Goal: Information Seeking & Learning: Understand process/instructions

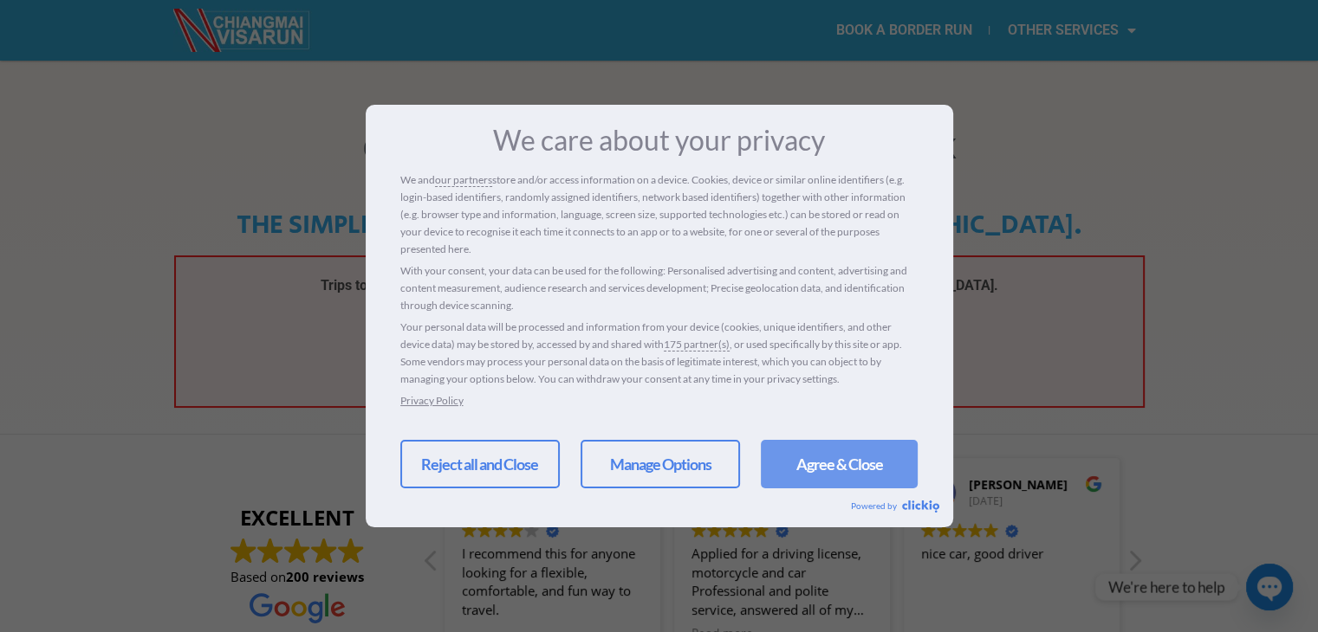
click at [791, 475] on link "Agree & Close" at bounding box center [839, 464] width 157 height 49
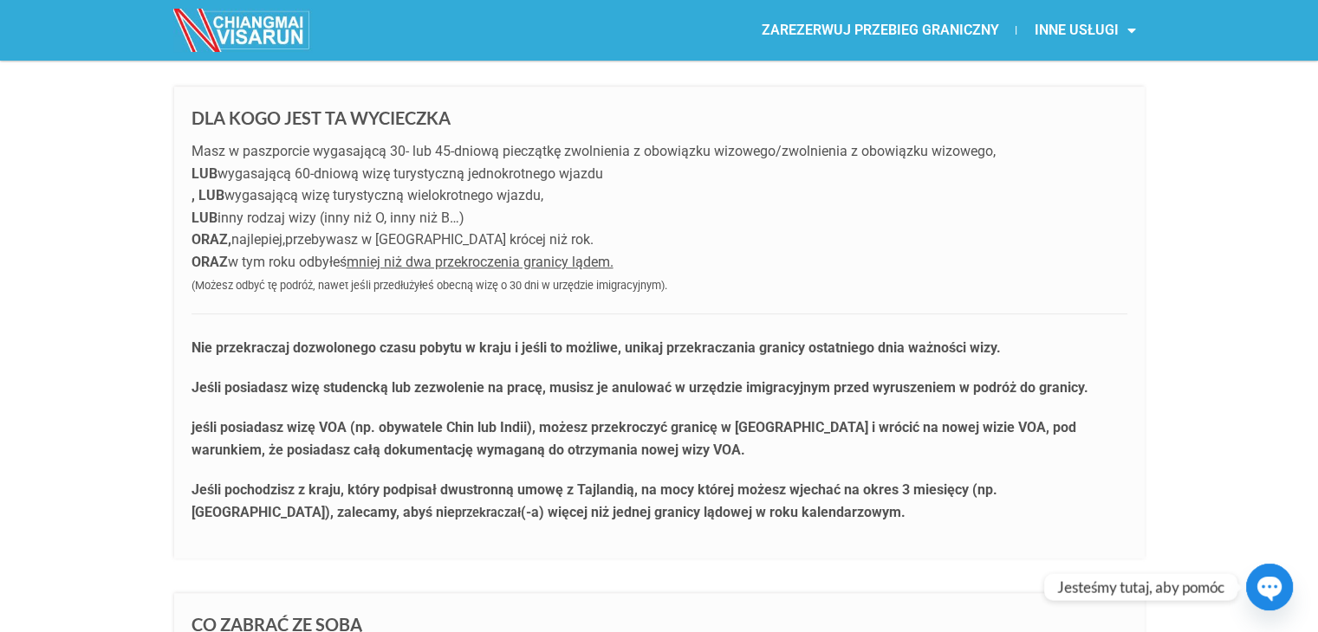
scroll to position [694, 0]
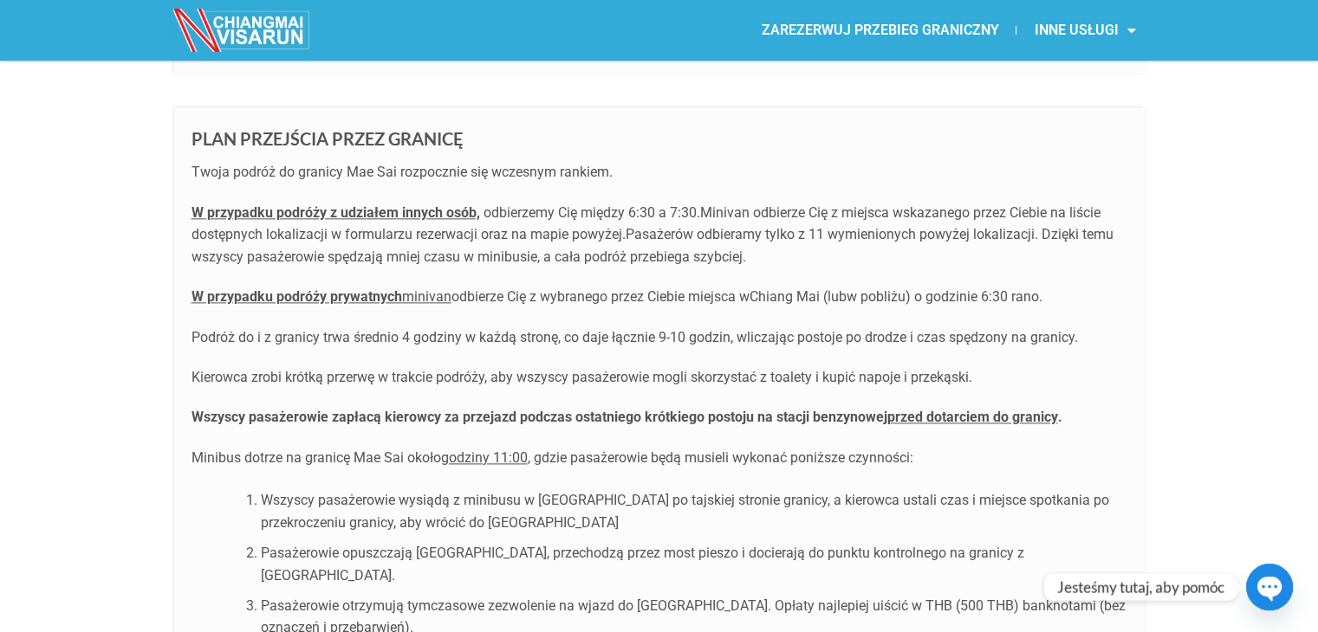
scroll to position [2253, 0]
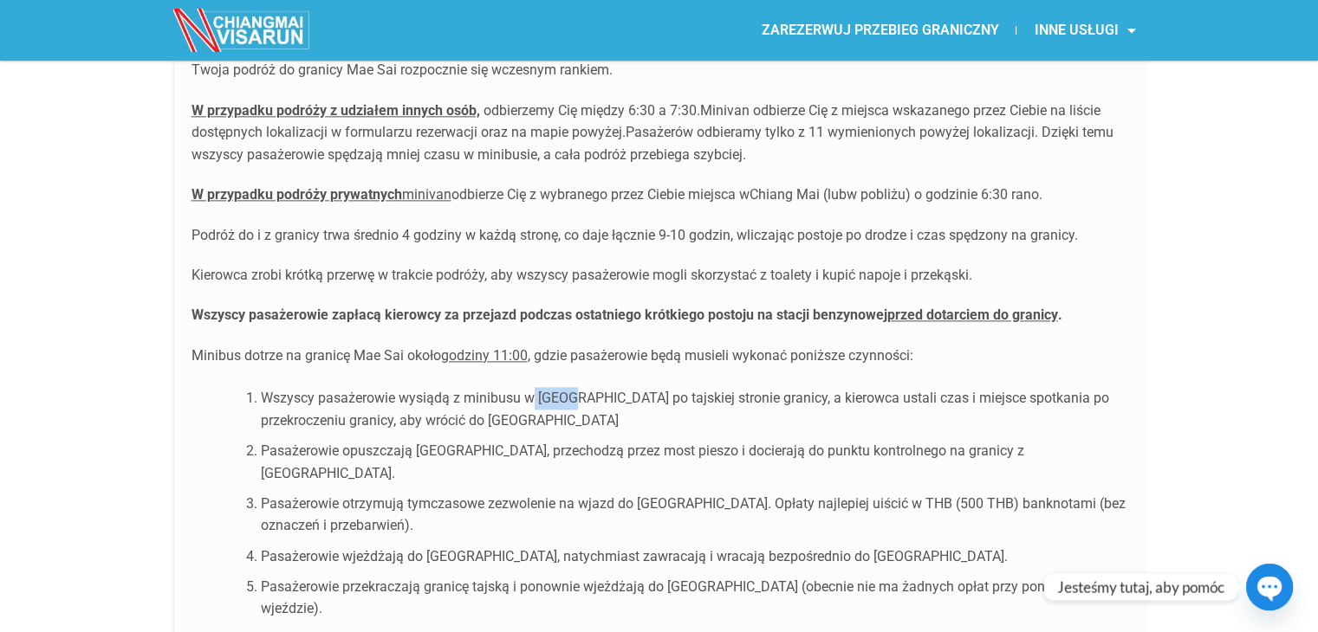
drag, startPoint x: 573, startPoint y: 341, endPoint x: 531, endPoint y: 340, distance: 42.5
click at [531, 340] on div "PLAN PRZEJŚCIA PRZEZ GRANICĘ Twoja podróż do granicy Mae Sai rozpocznie się wcz…" at bounding box center [659, 536] width 970 height 1062
click at [576, 387] on li "Wszyscy pasażerowie wysiądą z minibusu w [GEOGRAPHIC_DATA] po tajskiej stronie …" at bounding box center [694, 409] width 866 height 44
drag, startPoint x: 592, startPoint y: 358, endPoint x: 541, endPoint y: 349, distance: 51.8
click at [541, 390] on font "Wszyscy pasażerowie wysiądą z minibusu w [GEOGRAPHIC_DATA] po tajskiej stronie …" at bounding box center [685, 409] width 848 height 39
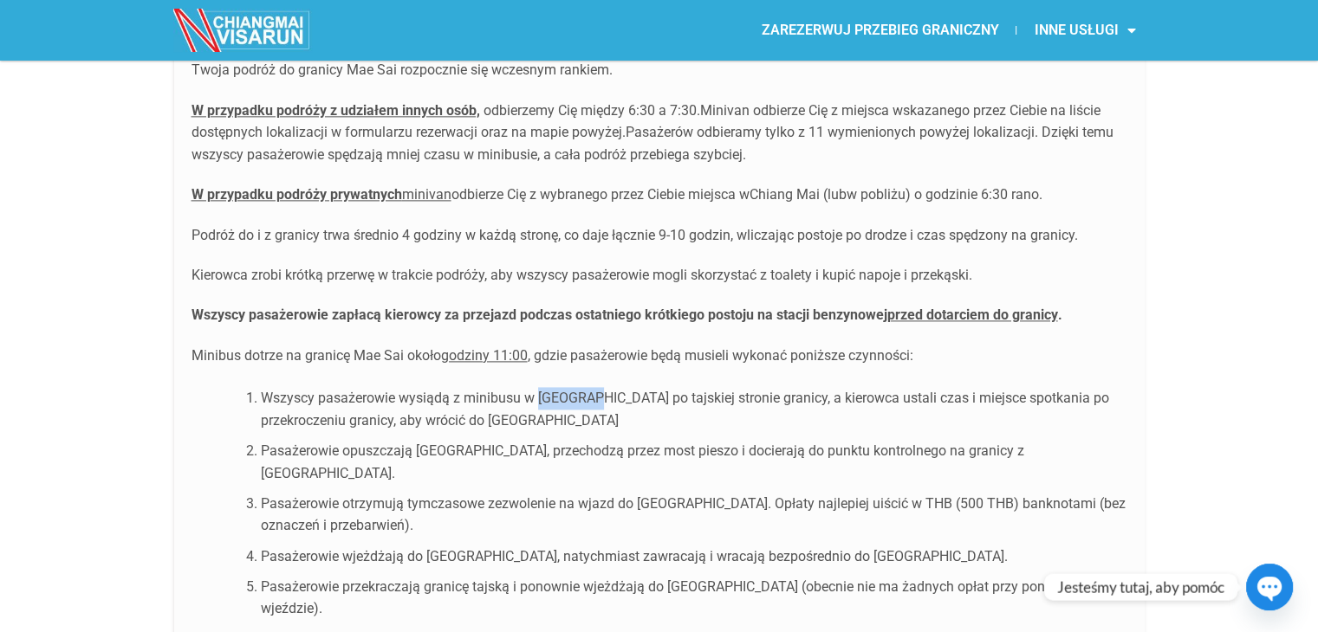
copy font "[PERSON_NAME]"
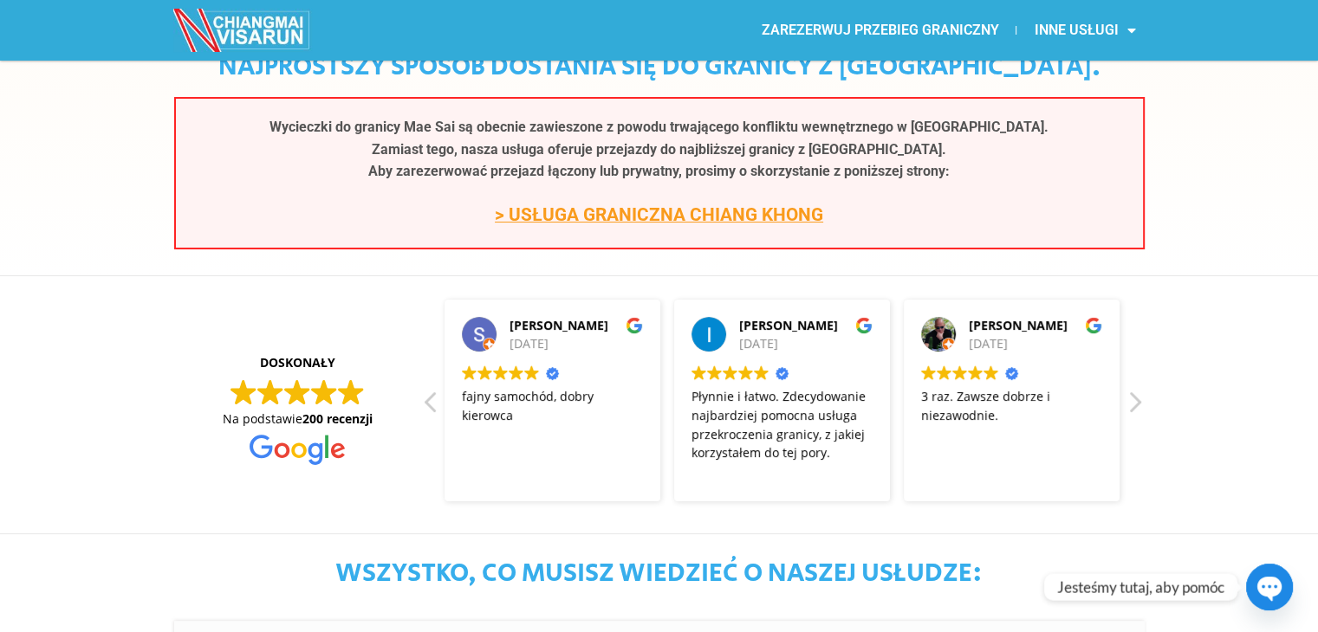
scroll to position [0, 0]
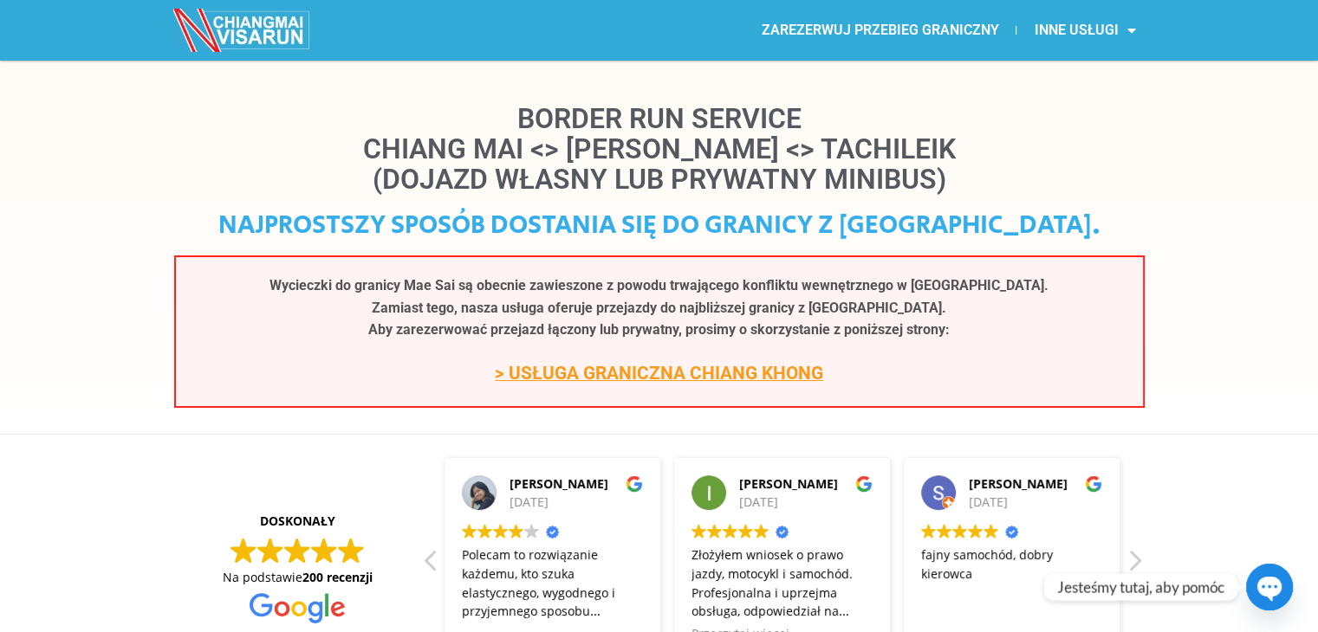
click at [555, 375] on font "> USŁUGA GRANICZNA CHIANG KHONG" at bounding box center [659, 373] width 328 height 21
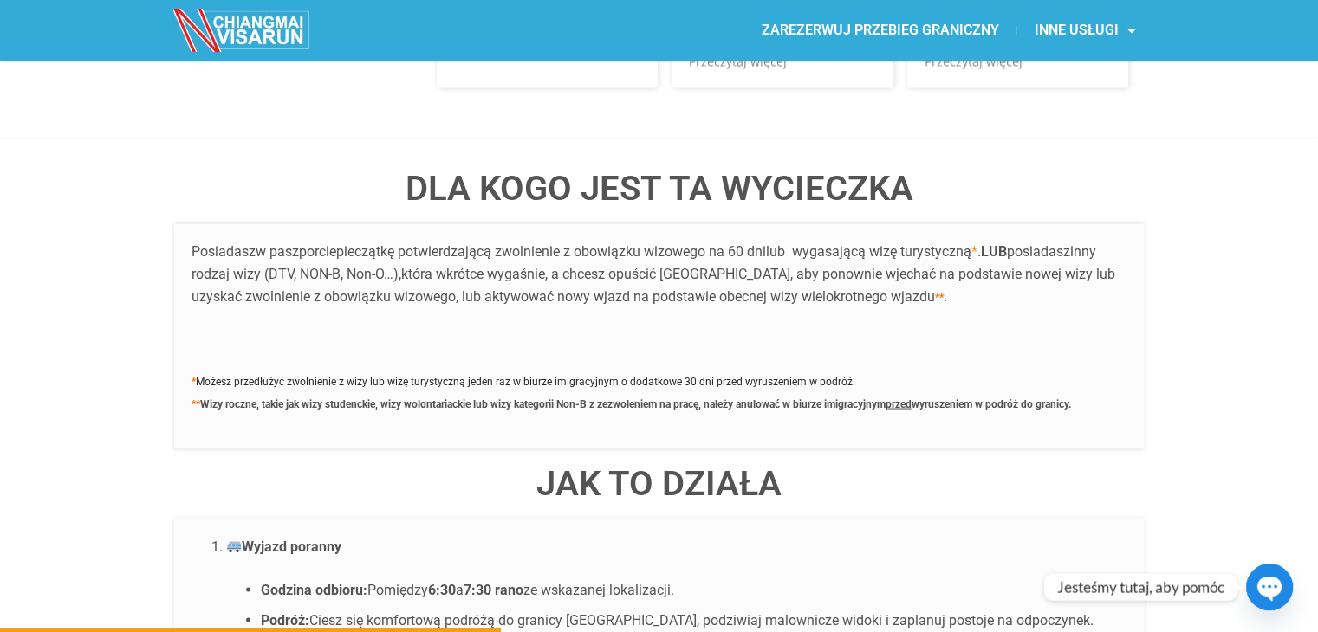
scroll to position [3205, 0]
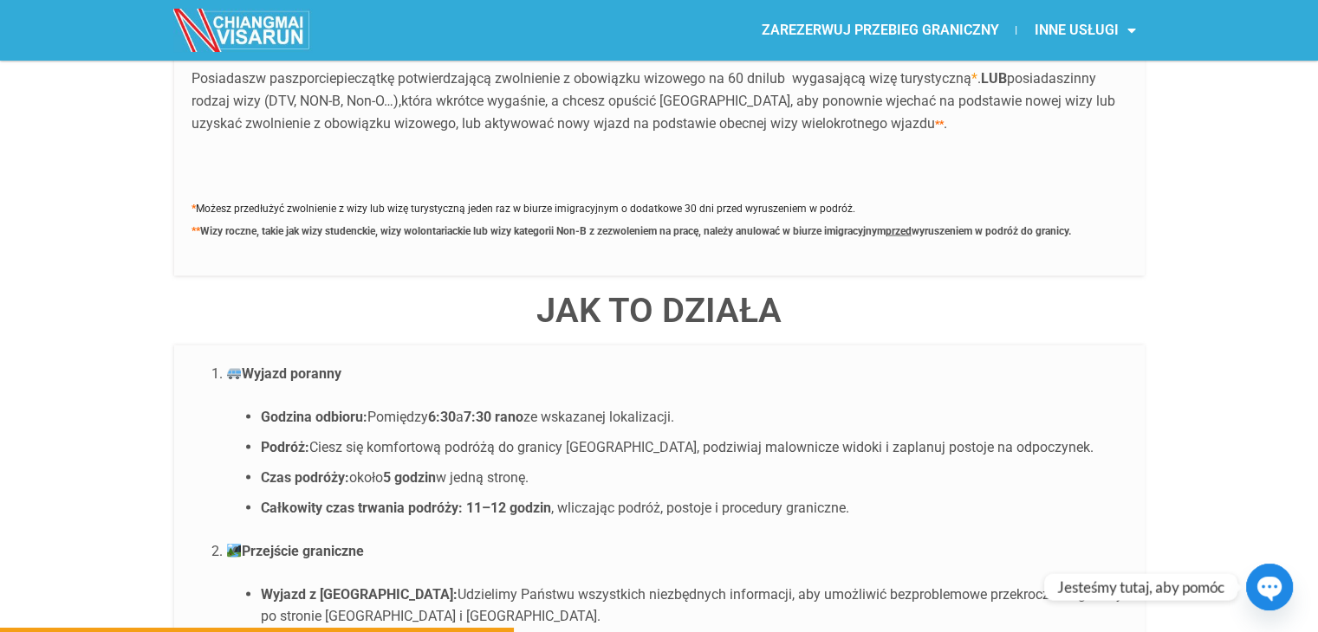
drag, startPoint x: 656, startPoint y: 376, endPoint x: 573, endPoint y: 379, distance: 82.3
click at [573, 438] on font "Ciesz się komfortową podróżą do granicy Chiang Khong, podziwiaj malownicze wido…" at bounding box center [701, 446] width 784 height 16
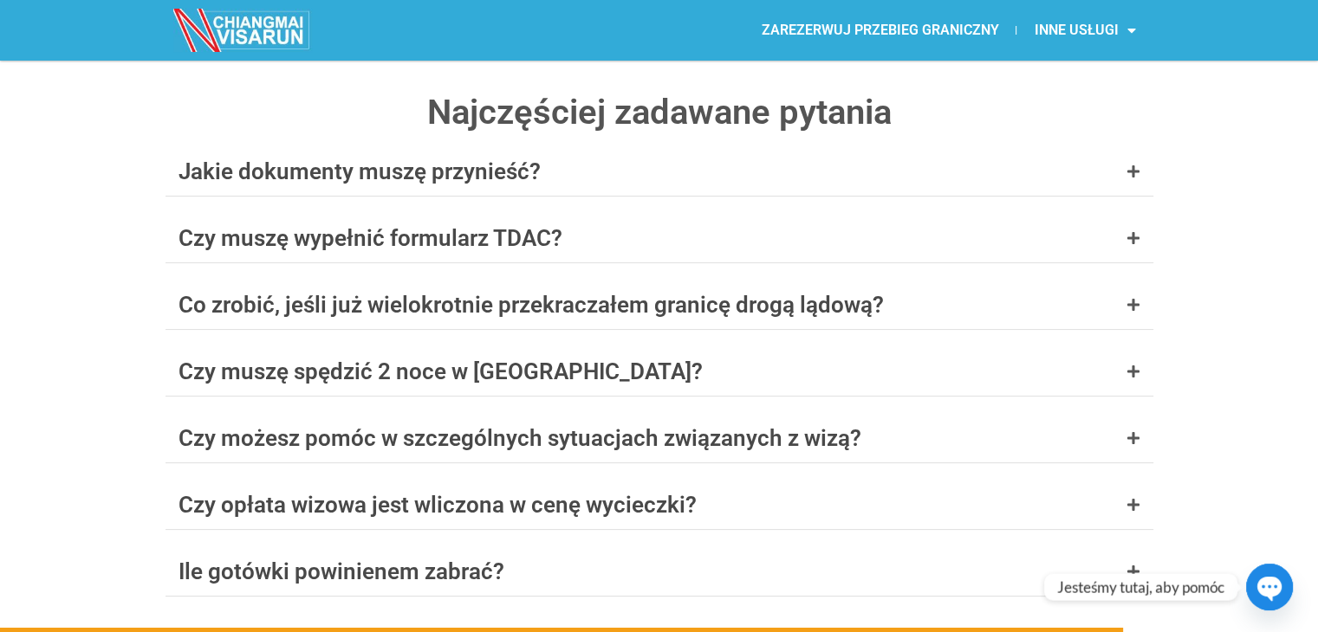
scroll to position [6843, 0]
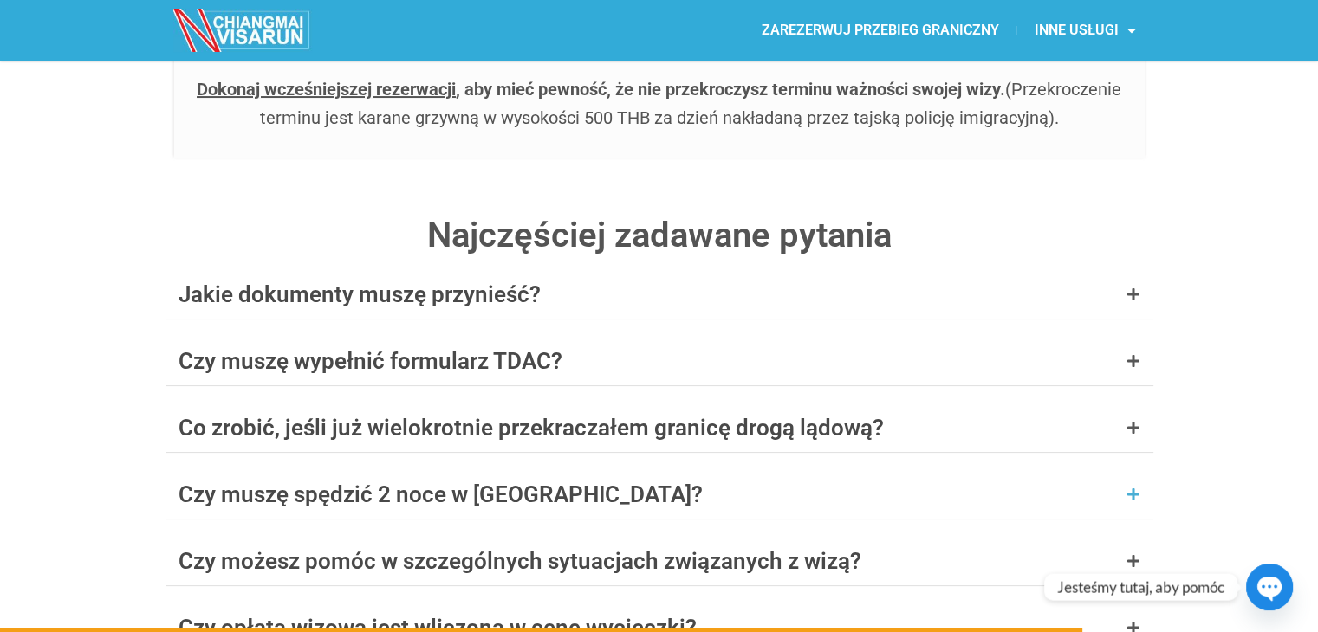
click at [722, 470] on div "Czy muszę spędzić 2 noce w Laosie?" at bounding box center [658, 494] width 987 height 49
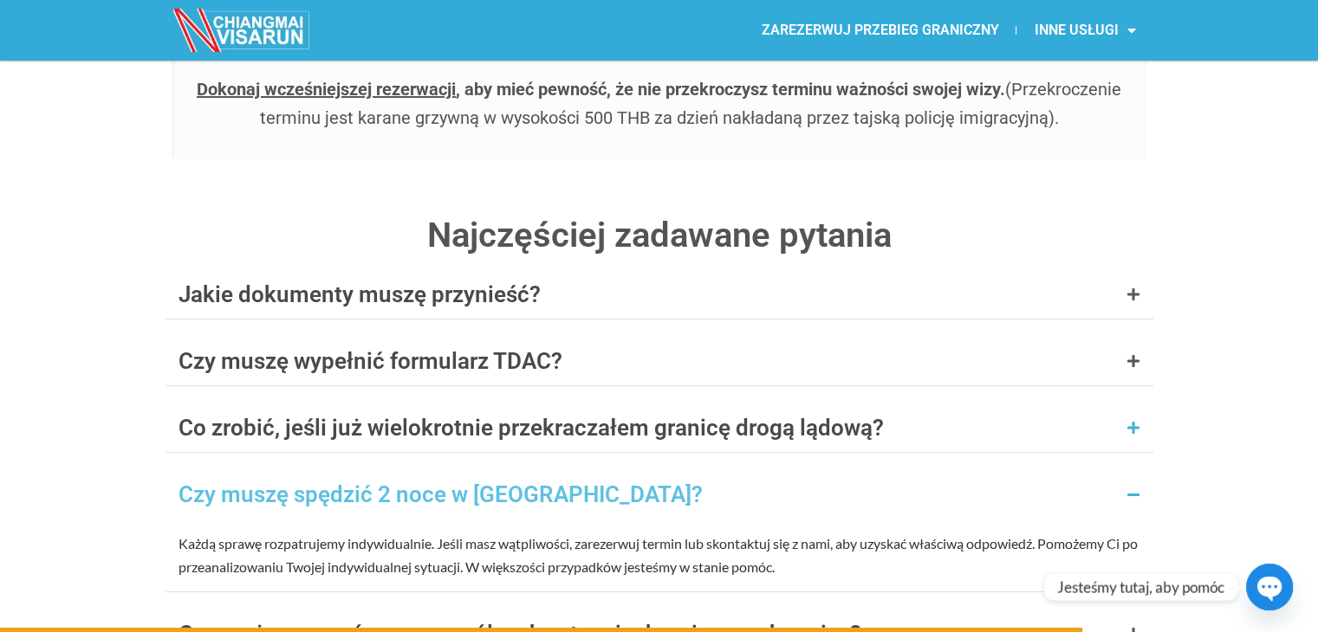
click at [867, 415] on font "Co zrobić, jeśli już wielokrotnie przekraczałem granicę drogą lądową?" at bounding box center [530, 428] width 705 height 26
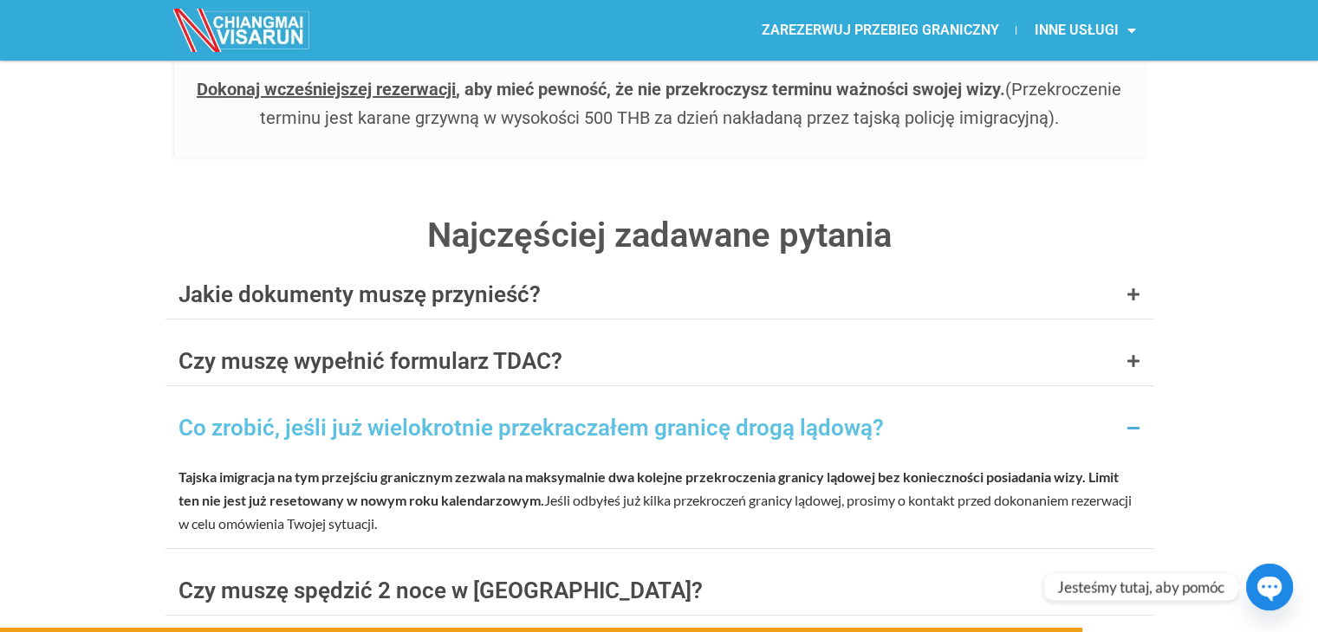
click at [741, 337] on div "Czy muszę wypełnić formularz TDAC?" at bounding box center [658, 361] width 987 height 49
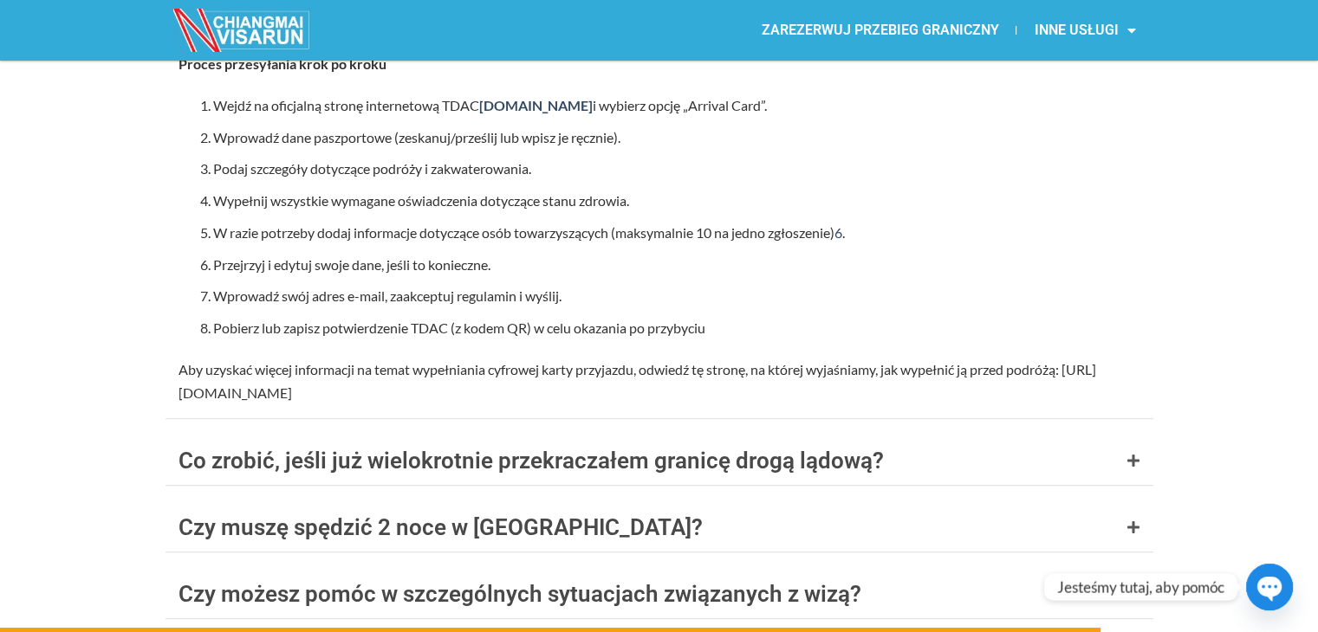
scroll to position [7363, 0]
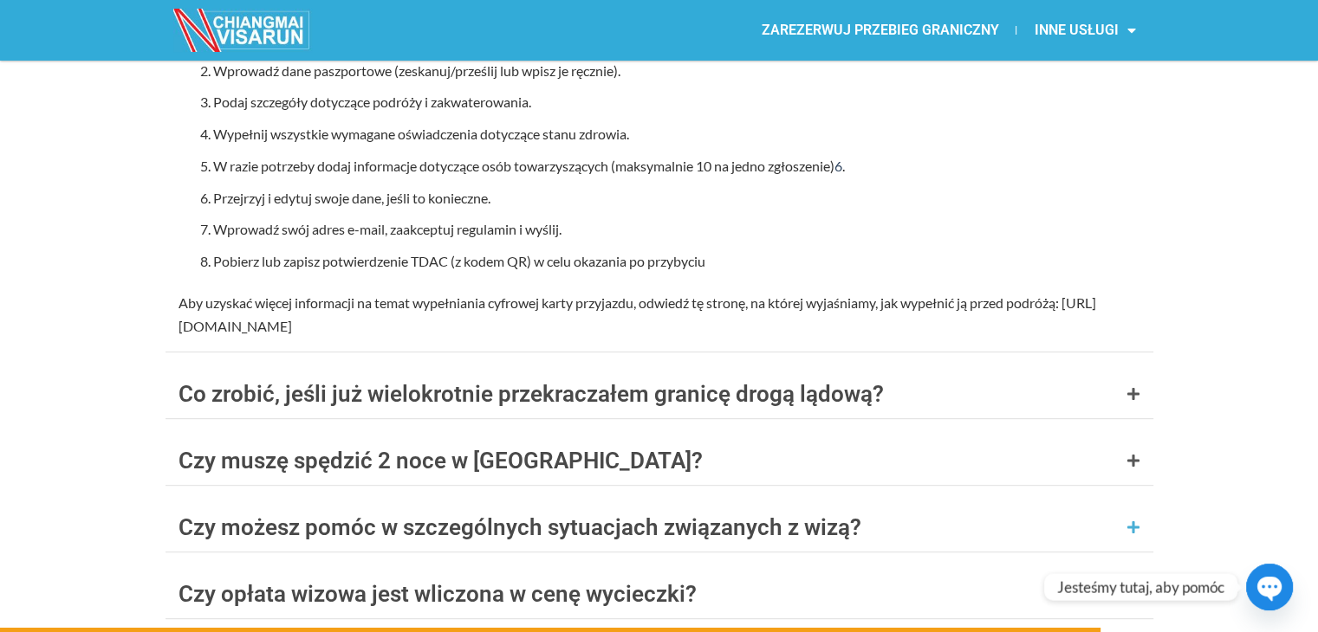
click at [450, 515] on font "Czy możesz pomóc w szczególnych sytuacjach związanych z wizą?" at bounding box center [519, 528] width 683 height 26
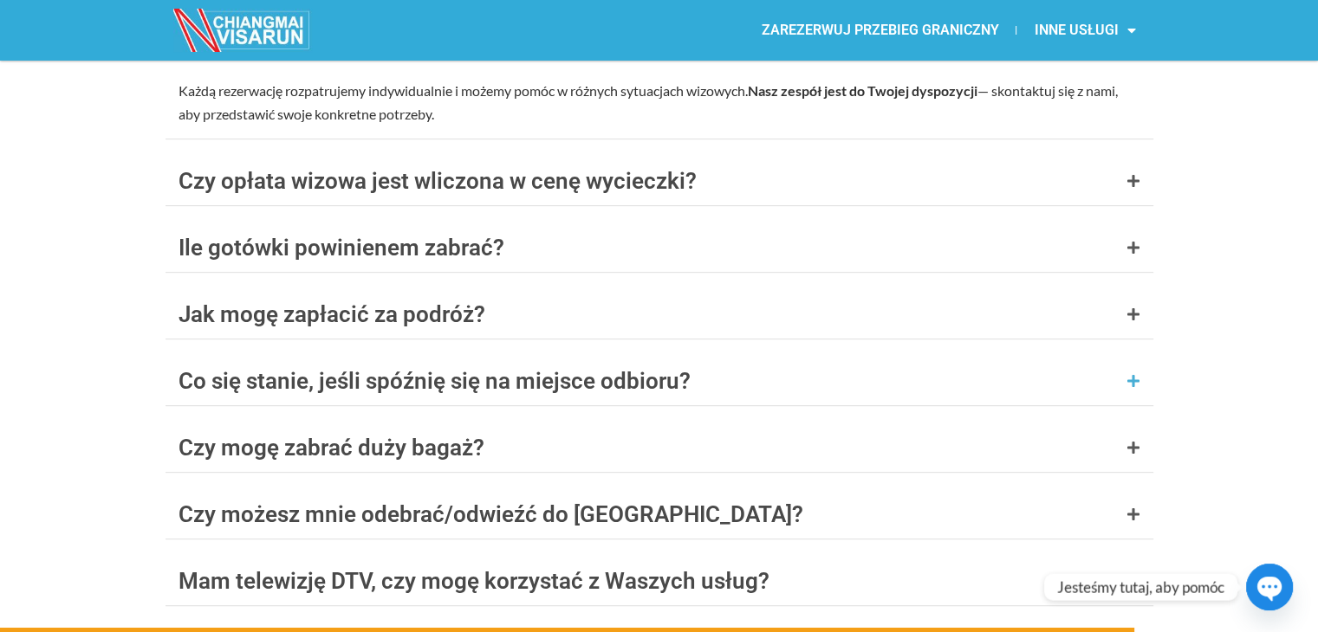
scroll to position [7228, 0]
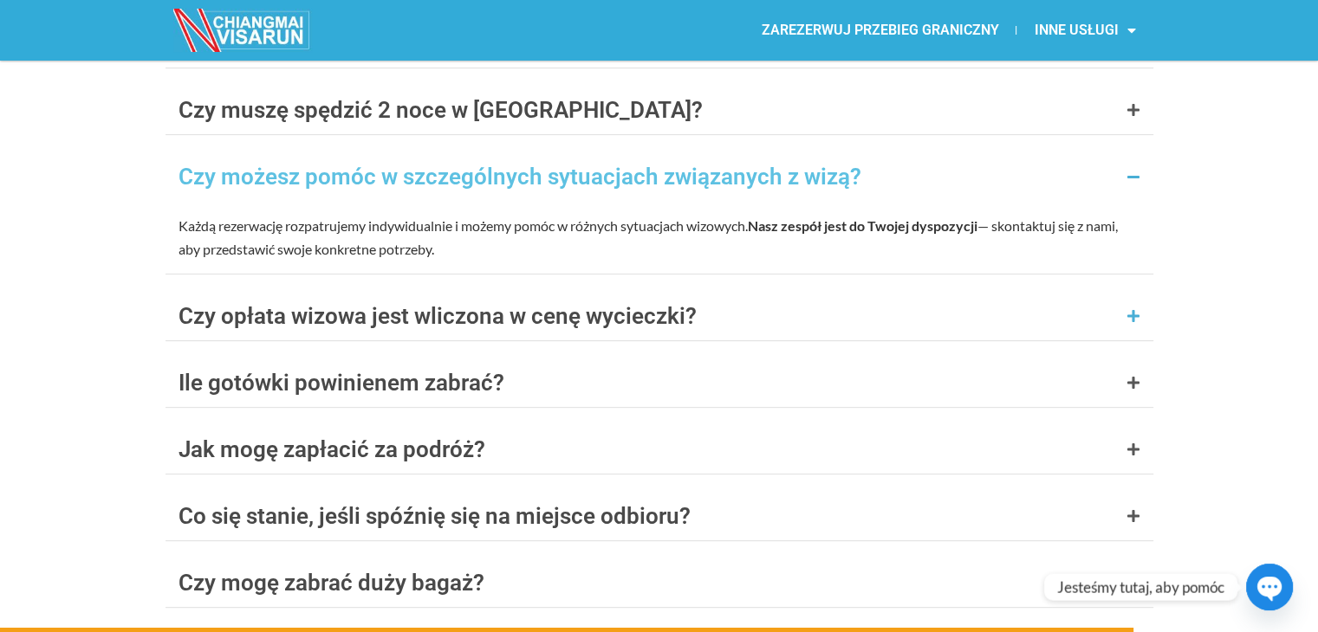
click at [591, 303] on font "Czy opłata wizowa jest wliczona w cenę wycieczki?" at bounding box center [437, 316] width 518 height 26
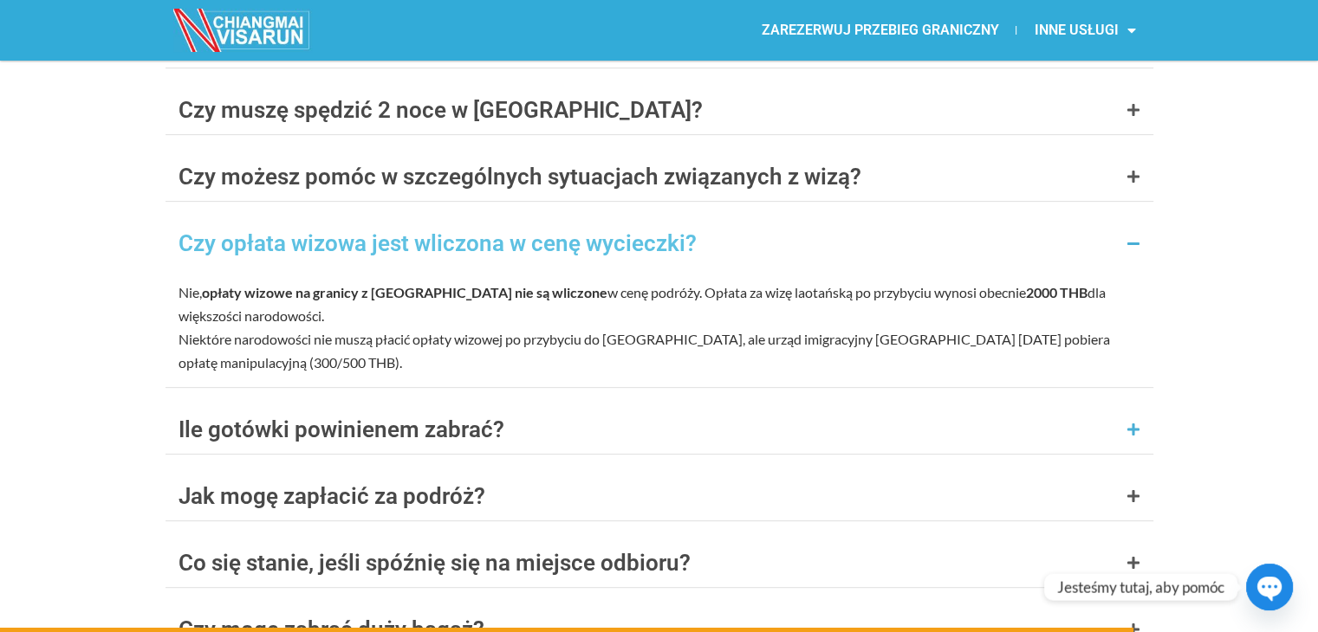
click at [482, 417] on font "Ile gotówki powinienem zabrać?" at bounding box center [341, 430] width 326 height 26
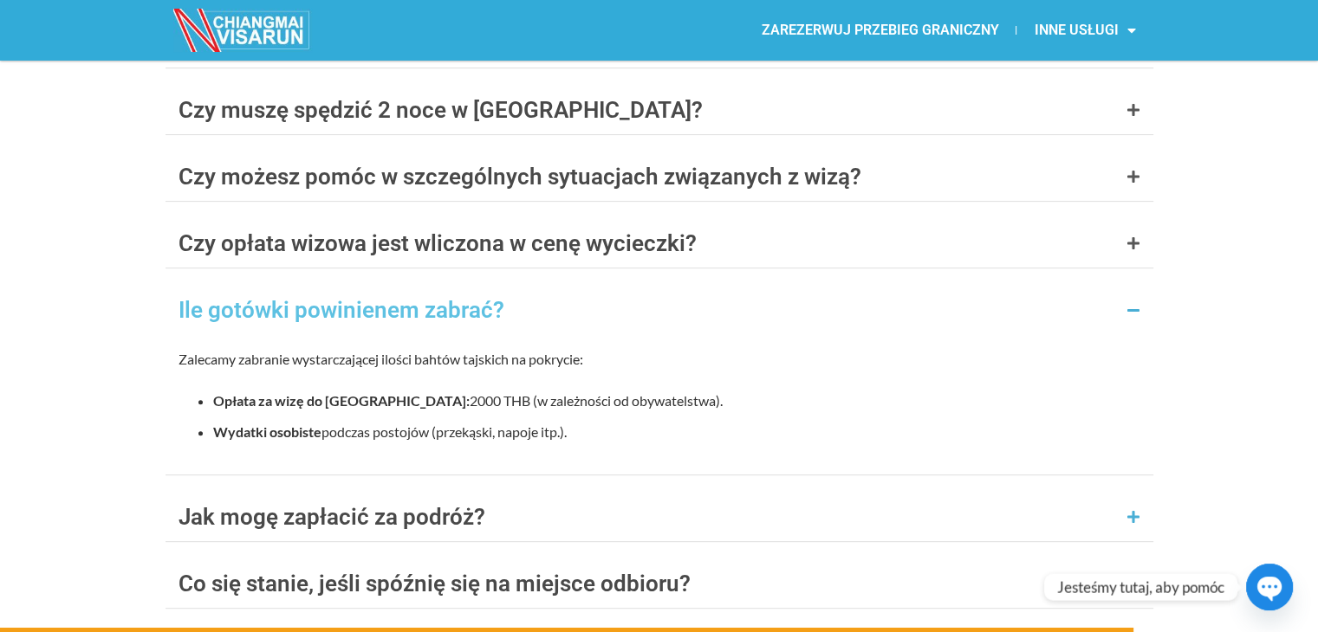
click at [496, 493] on div "Jak mogę zapłacić za podróż?" at bounding box center [658, 517] width 987 height 49
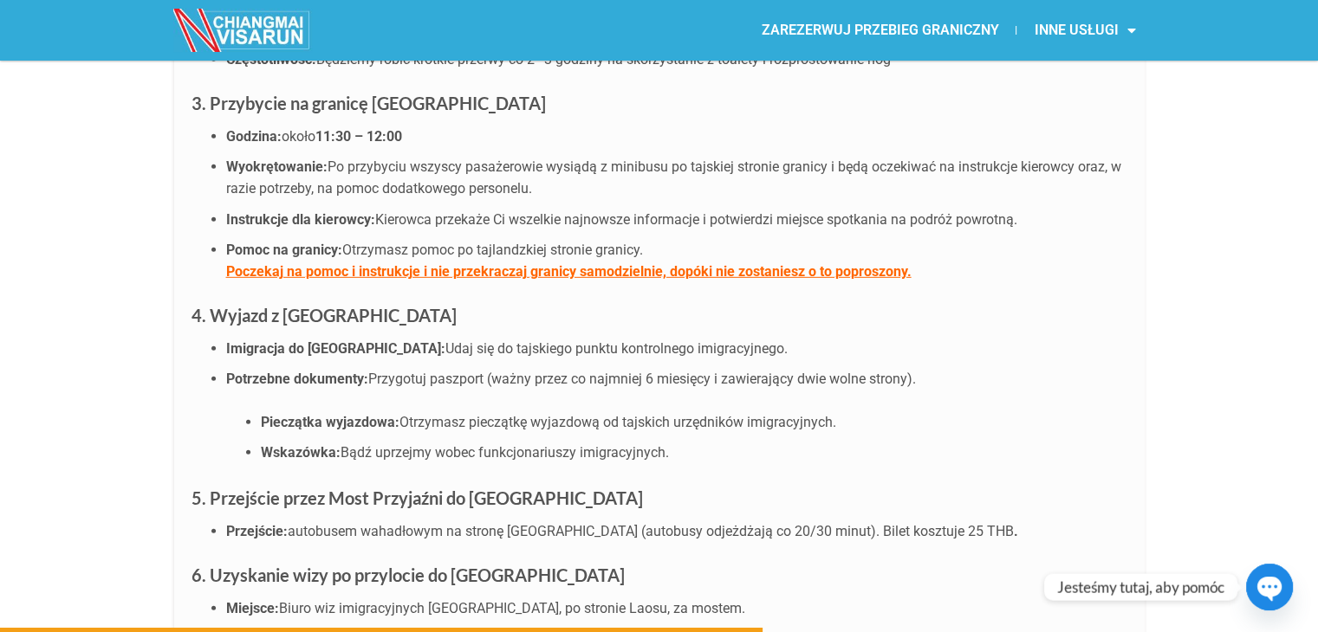
scroll to position [4975, 0]
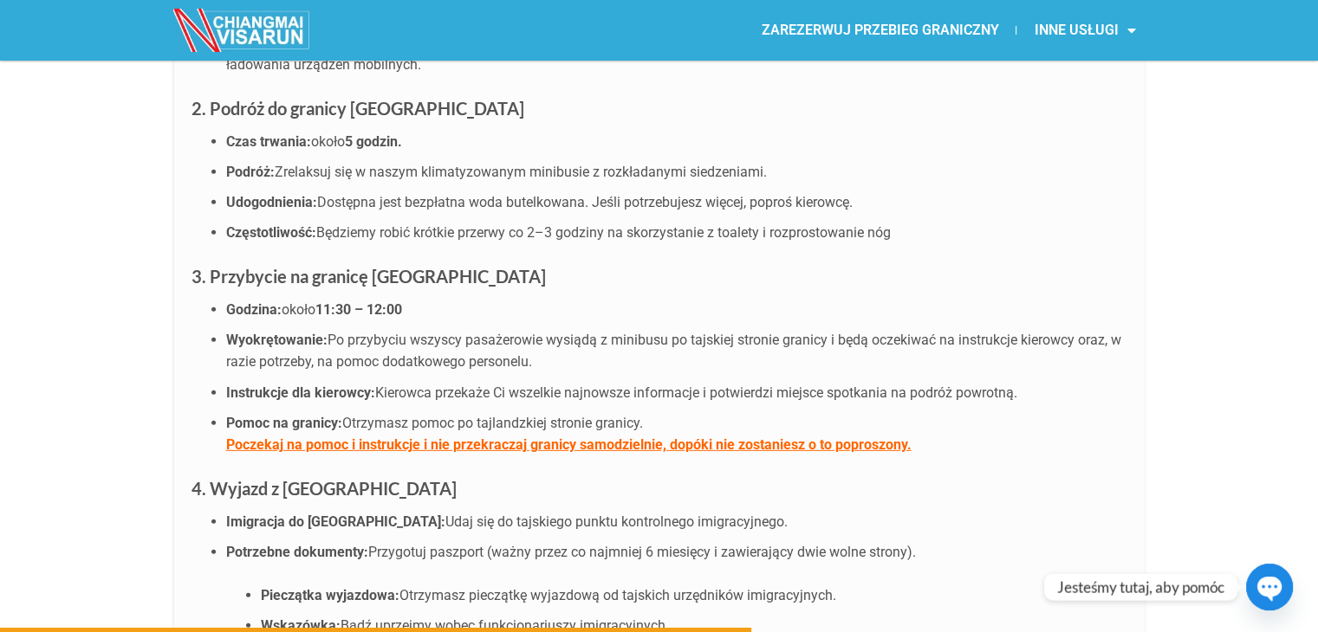
drag, startPoint x: 483, startPoint y: 209, endPoint x: 374, endPoint y: 204, distance: 109.2
click at [372, 262] on h3 "3. Przybycie na granicę Chiang Khong" at bounding box center [659, 276] width 936 height 28
copy font "Chiang Khong"
